Goal: Task Accomplishment & Management: Complete application form

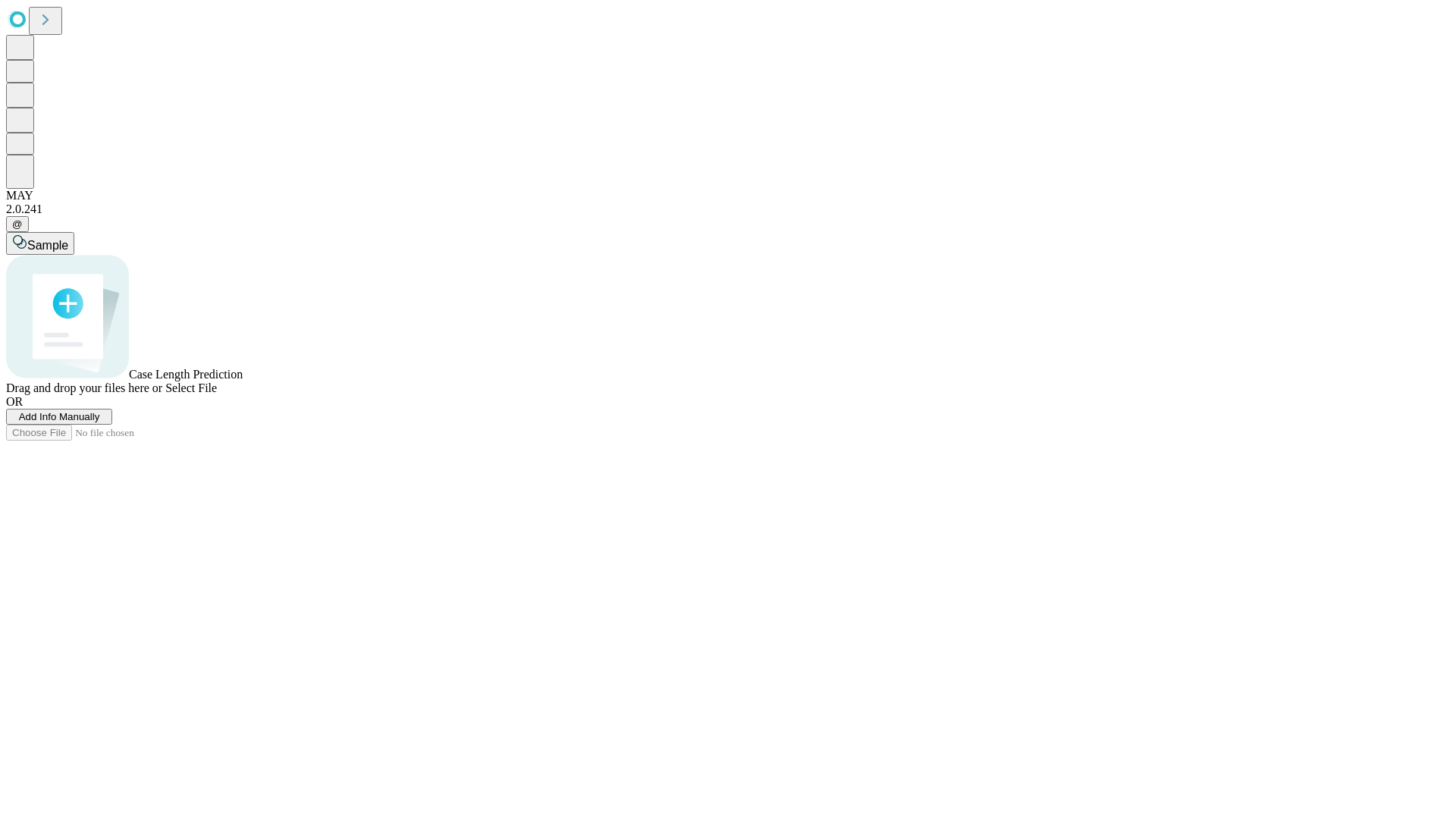
click at [100, 423] on span "Add Info Manually" at bounding box center [60, 416] width 82 height 11
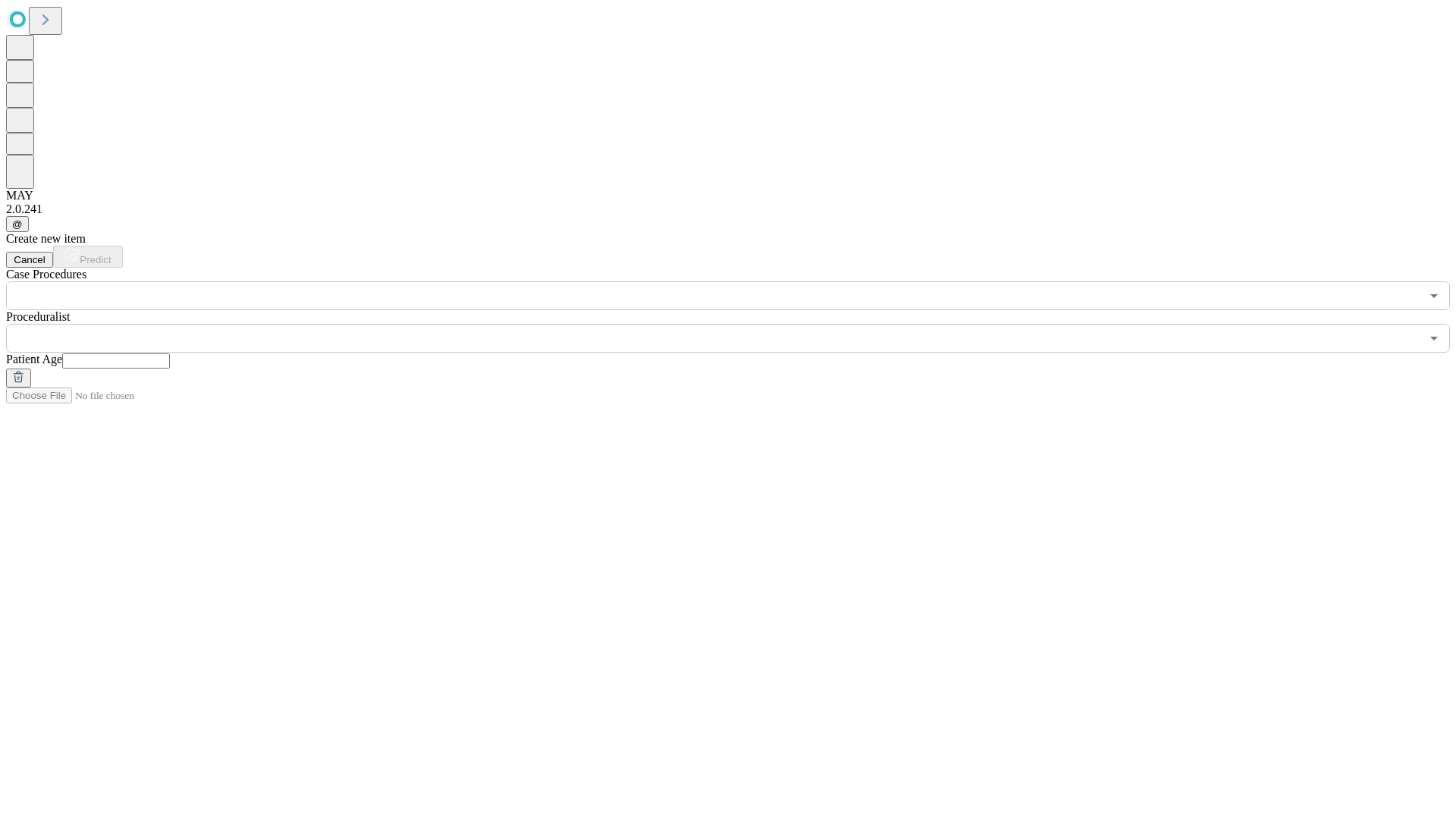
click at [170, 353] on input "text" at bounding box center [116, 360] width 108 height 15
type input "*"
click at [738, 324] on input "text" at bounding box center [713, 337] width 1414 height 29
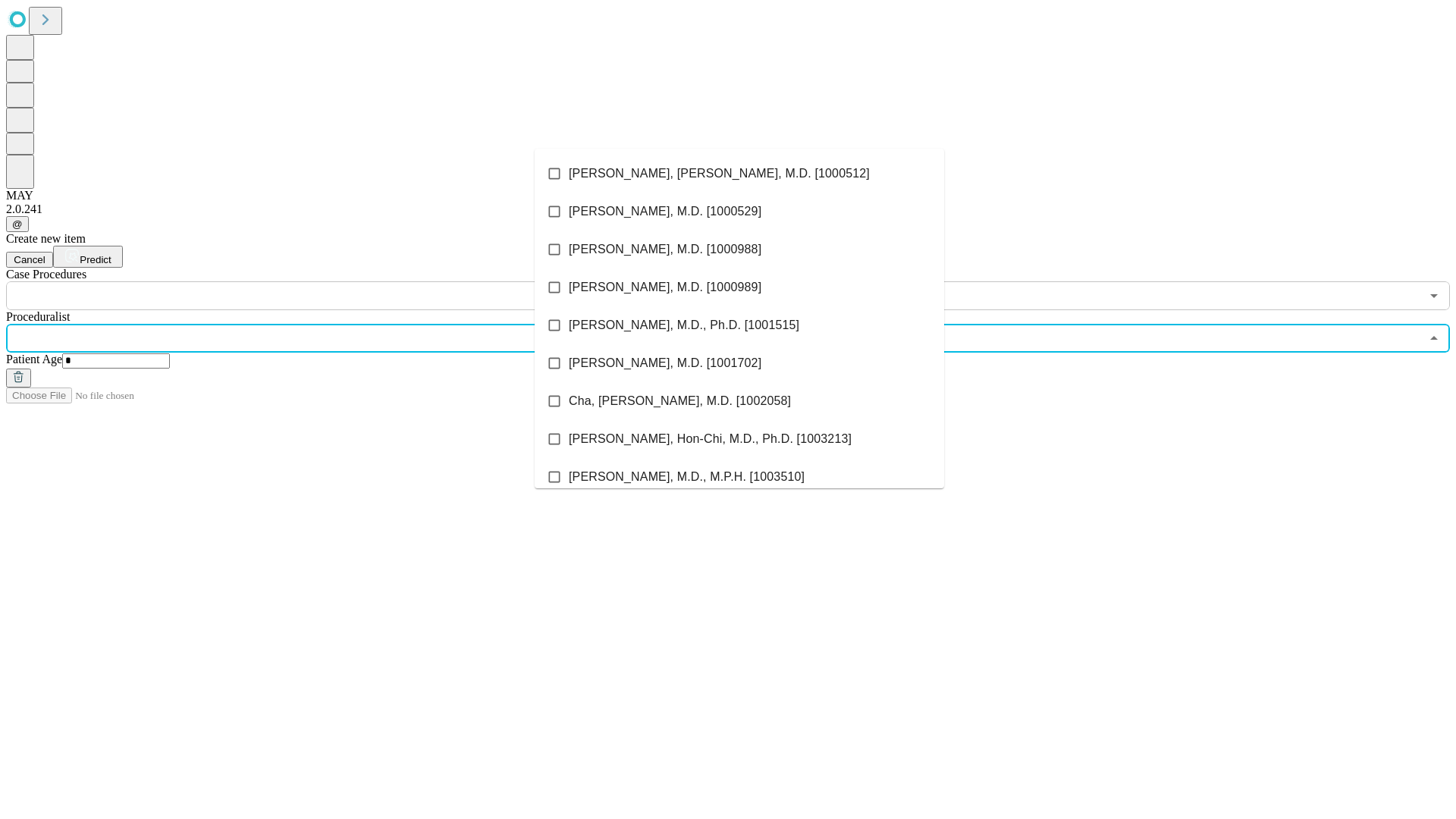
click at [739, 174] on li "[PERSON_NAME], [PERSON_NAME], M.D. [1000512]" at bounding box center [739, 174] width 410 height 38
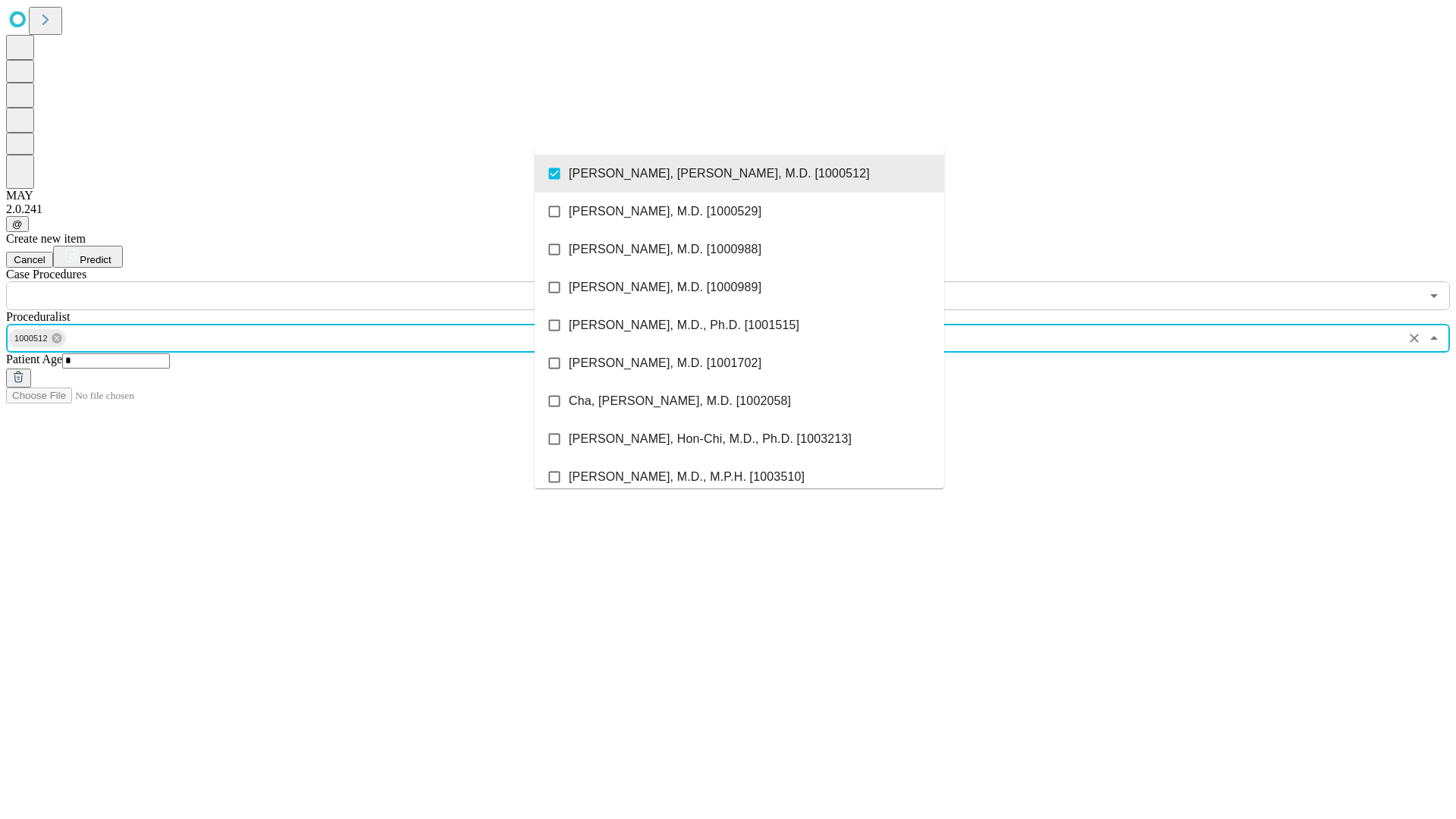
click at [318, 281] on input "text" at bounding box center [713, 295] width 1414 height 29
